Goal: Task Accomplishment & Management: Manage account settings

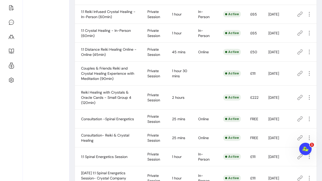
scroll to position [200, 0]
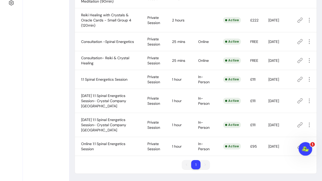
drag, startPoint x: 302, startPoint y: 150, endPoint x: 276, endPoint y: 201, distance: 56.9
click html
click at [308, 146] on div "Open Intercom Messenger" at bounding box center [304, 148] width 17 height 17
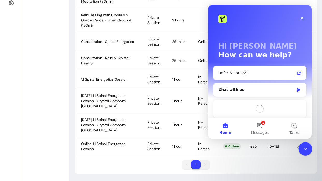
scroll to position [0, 0]
click at [261, 126] on button "1 Messages" at bounding box center [259, 128] width 34 height 21
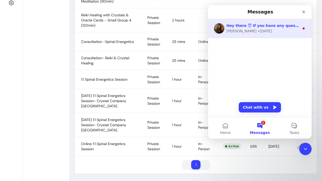
click at [267, 33] on div "Roberta • 2w ago" at bounding box center [262, 30] width 73 height 5
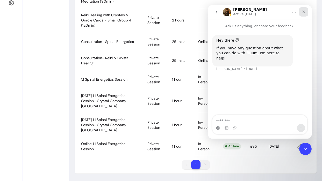
click at [303, 10] on div "Close" at bounding box center [303, 11] width 9 height 9
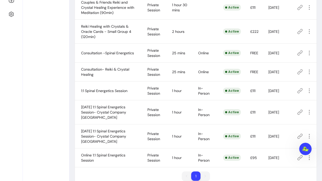
scroll to position [189, 0]
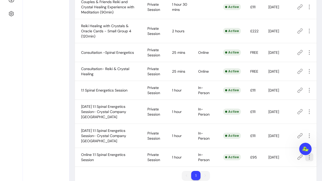
click at [308, 158] on icon "button" at bounding box center [309, 157] width 6 height 6
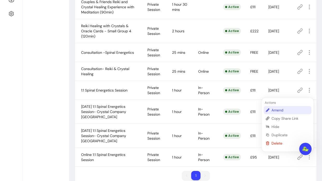
click at [283, 110] on span "Amend" at bounding box center [290, 110] width 38 height 5
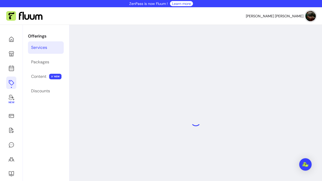
select select "**"
select select "***"
select select "**********"
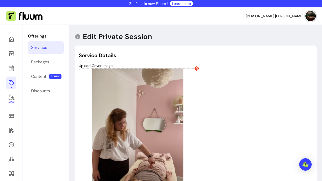
type input "**********"
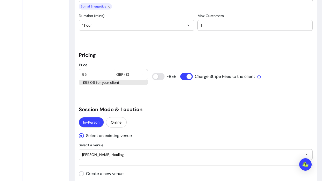
scroll to position [438, 0]
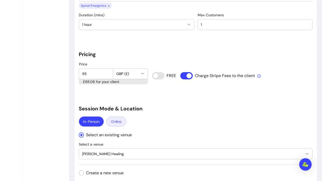
click at [114, 120] on button "Online" at bounding box center [116, 122] width 20 height 10
select select "****"
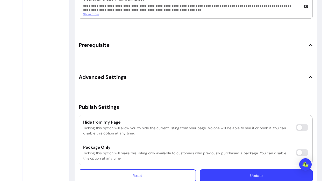
scroll to position [1159, 0]
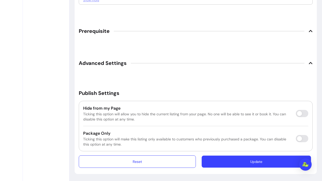
click at [232, 162] on button "Update" at bounding box center [256, 162] width 109 height 12
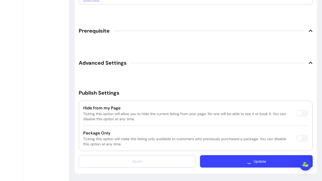
scroll to position [1157, 0]
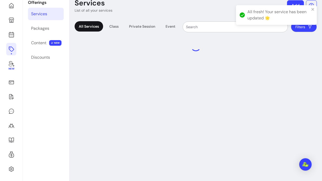
scroll to position [25, 0]
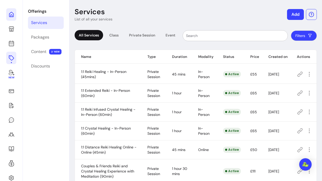
click at [13, 17] on icon at bounding box center [53, 8] width 88 height 74
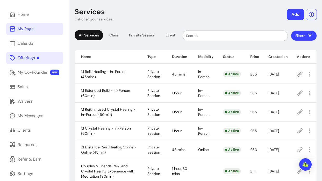
click at [18, 28] on div "My Page" at bounding box center [26, 29] width 16 height 6
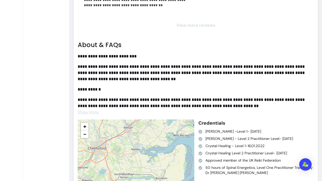
scroll to position [1346, 0]
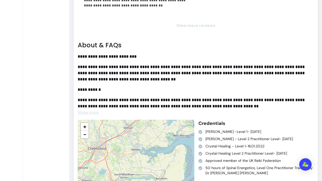
click at [90, 113] on span "Show more" at bounding box center [88, 112] width 21 height 5
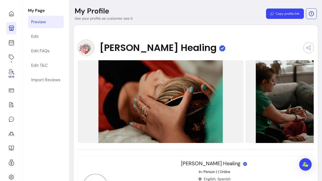
scroll to position [0, 0]
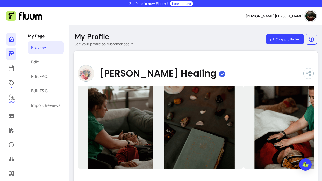
click at [11, 40] on icon at bounding box center [53, 33] width 88 height 74
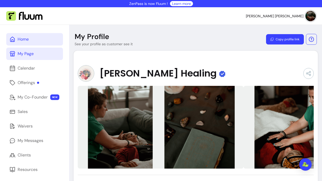
click at [11, 40] on icon at bounding box center [12, 39] width 6 height 6
